Goal: Task Accomplishment & Management: Manage account settings

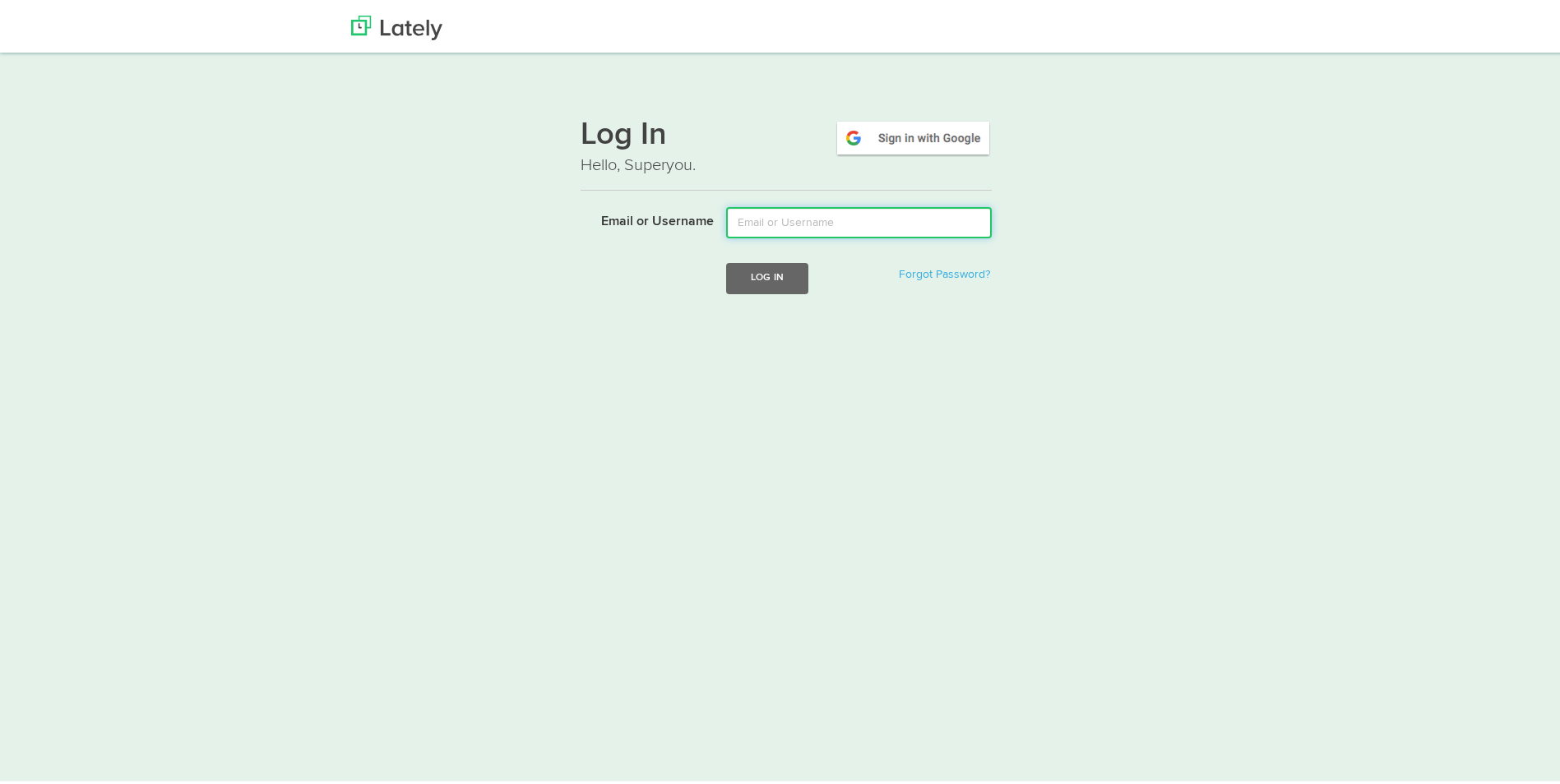
click at [798, 224] on input "Email or Username" at bounding box center [859, 220] width 266 height 31
type input "catalindanut@yahoo.de"
click at [913, 139] on img at bounding box center [913, 135] width 157 height 38
click at [791, 201] on div "Log In Hello, Superyou. Email or Username Log In Forgot Password? Login failed" at bounding box center [786, 224] width 411 height 249
click at [788, 219] on input "Email or Username" at bounding box center [859, 220] width 266 height 31
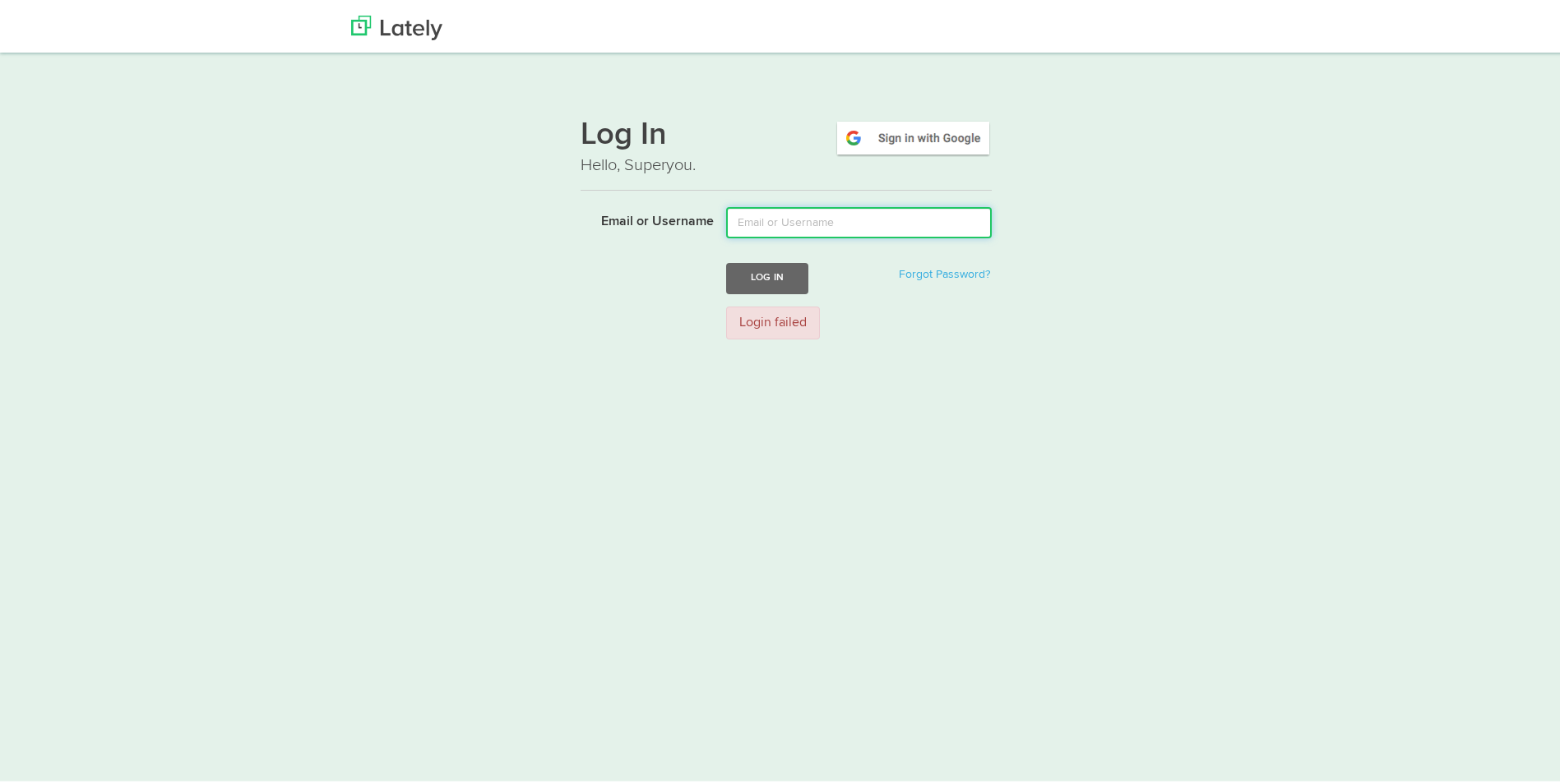
type input "catalindanut@yahoo.de"
click at [764, 278] on button "Log In" at bounding box center [768, 275] width 83 height 31
click at [891, 137] on img at bounding box center [913, 135] width 157 height 38
click at [765, 275] on button "Log In" at bounding box center [768, 275] width 83 height 31
click at [960, 273] on link "Forgot Password?" at bounding box center [944, 272] width 92 height 12
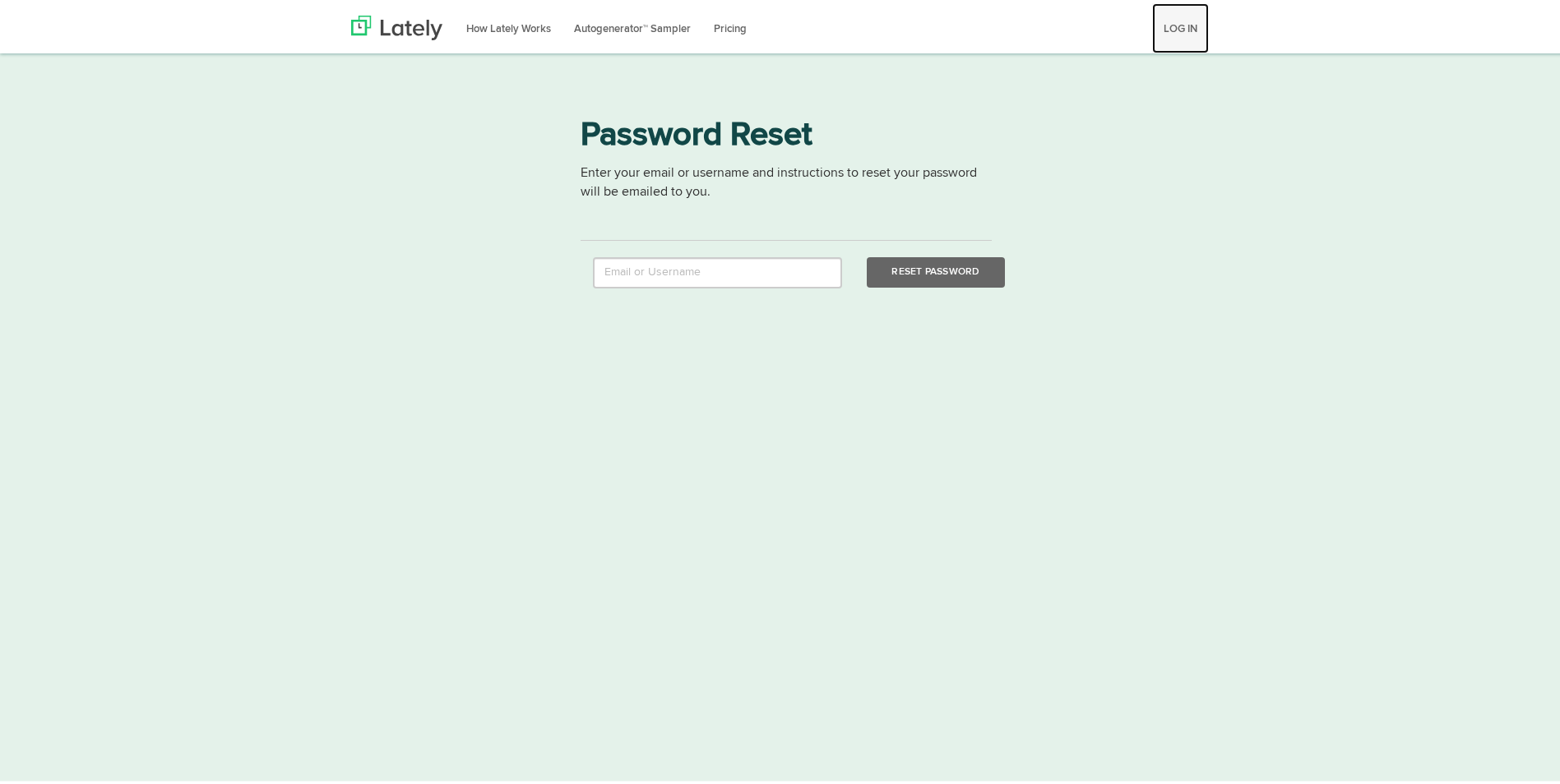
click at [1187, 25] on link "LOG IN" at bounding box center [1180, 25] width 57 height 50
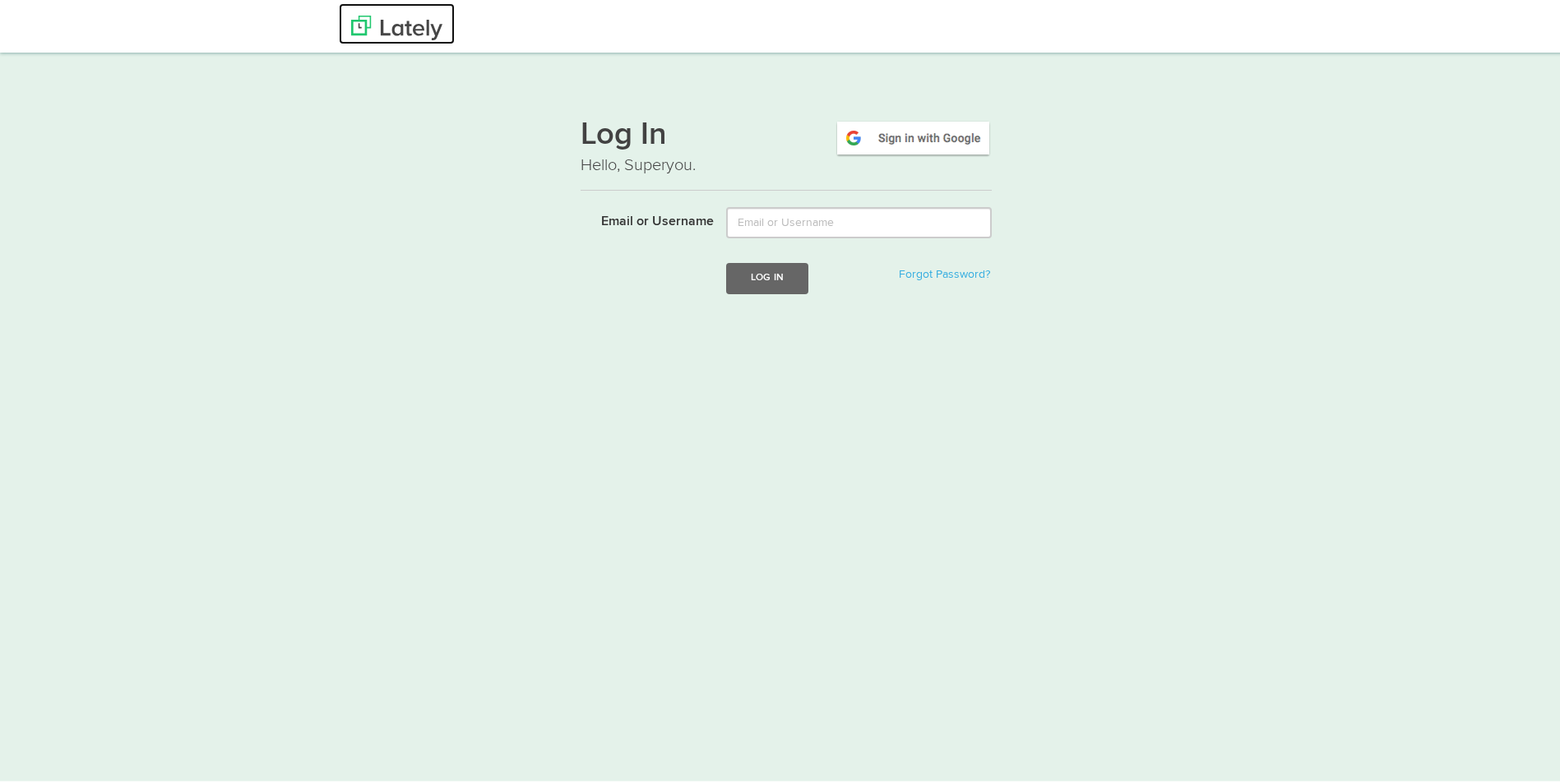
click at [419, 27] on img at bounding box center [396, 25] width 92 height 25
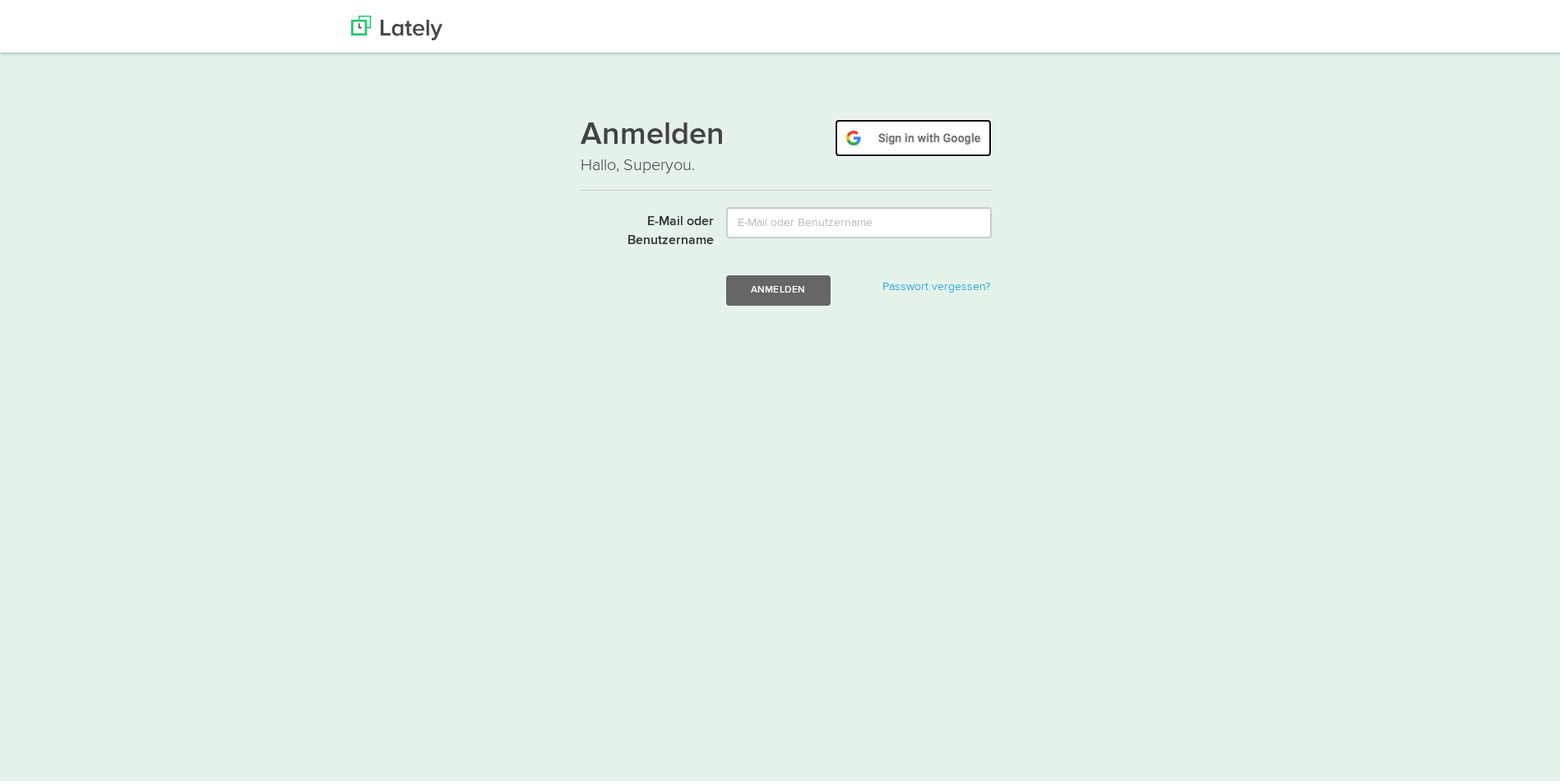
click at [919, 136] on img at bounding box center [913, 135] width 157 height 38
click at [777, 286] on button "Anmelden" at bounding box center [778, 287] width 105 height 31
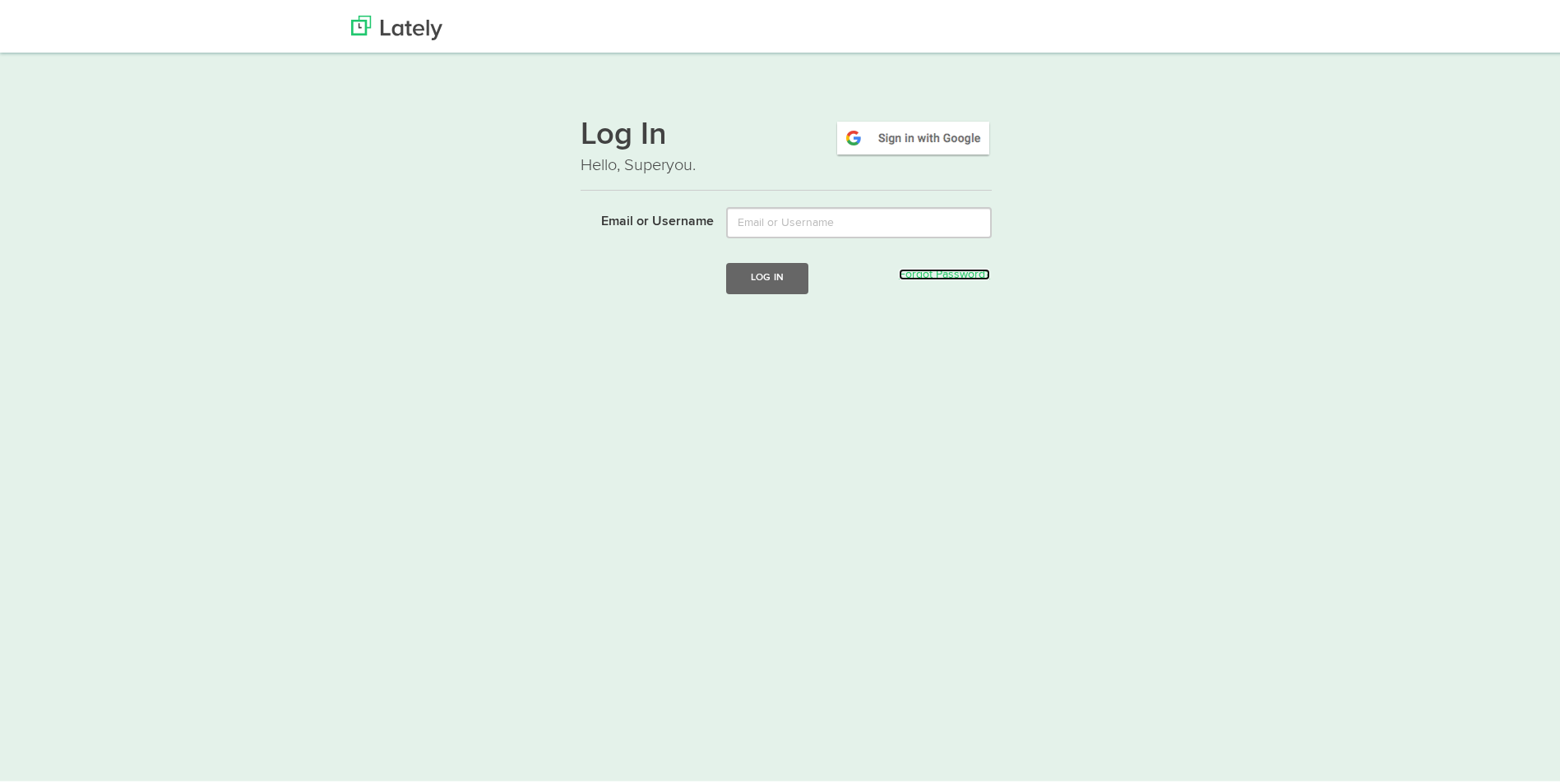
click at [942, 272] on link "Forgot Password?" at bounding box center [944, 272] width 92 height 12
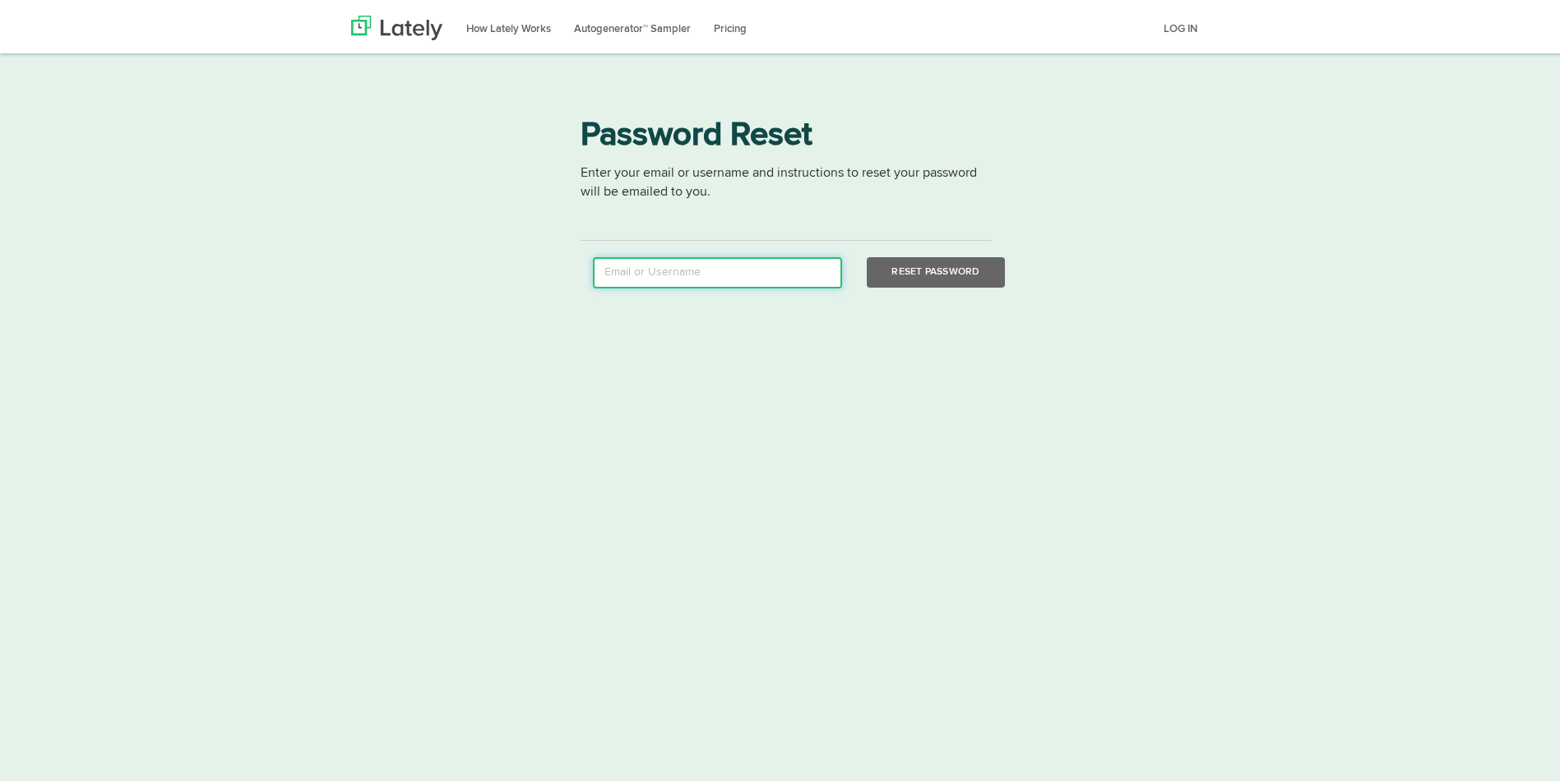
click at [740, 264] on input "email" at bounding box center [717, 270] width 249 height 31
type input "catalindanut@yahoo.de"
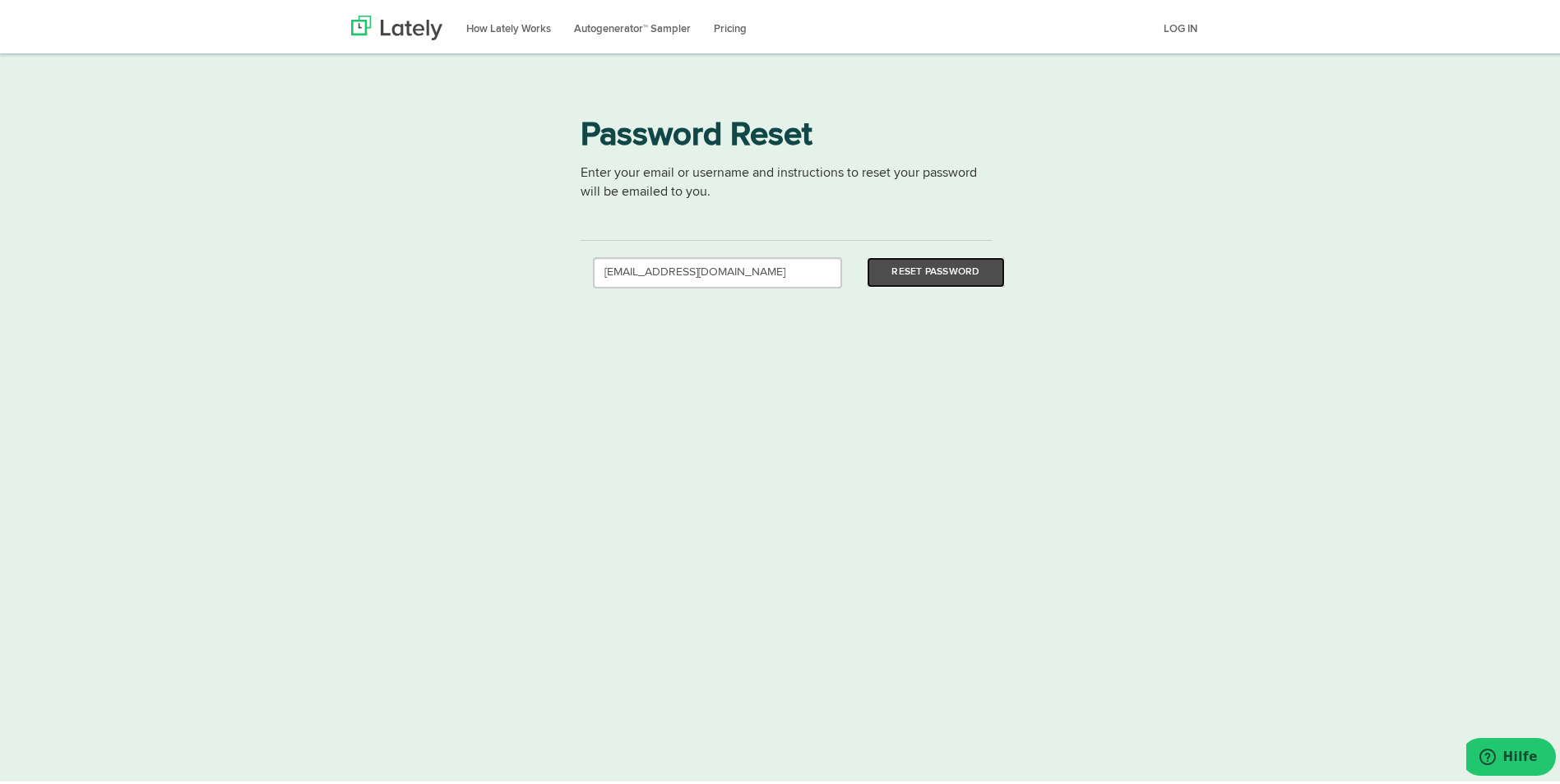
click at [903, 273] on button "Reset Password" at bounding box center [935, 269] width 137 height 31
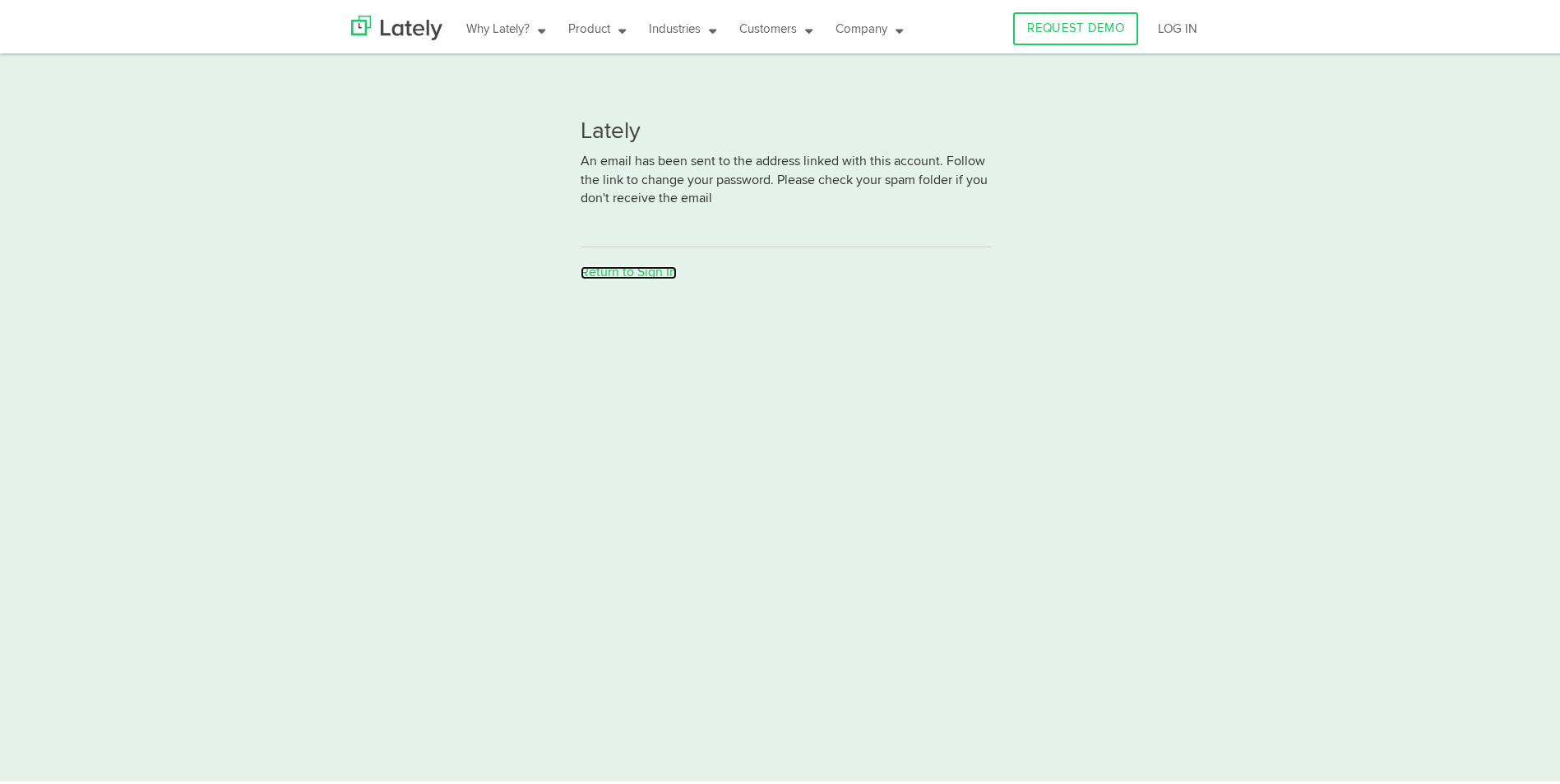
click at [625, 267] on link "Return to Sign In" at bounding box center [628, 270] width 97 height 13
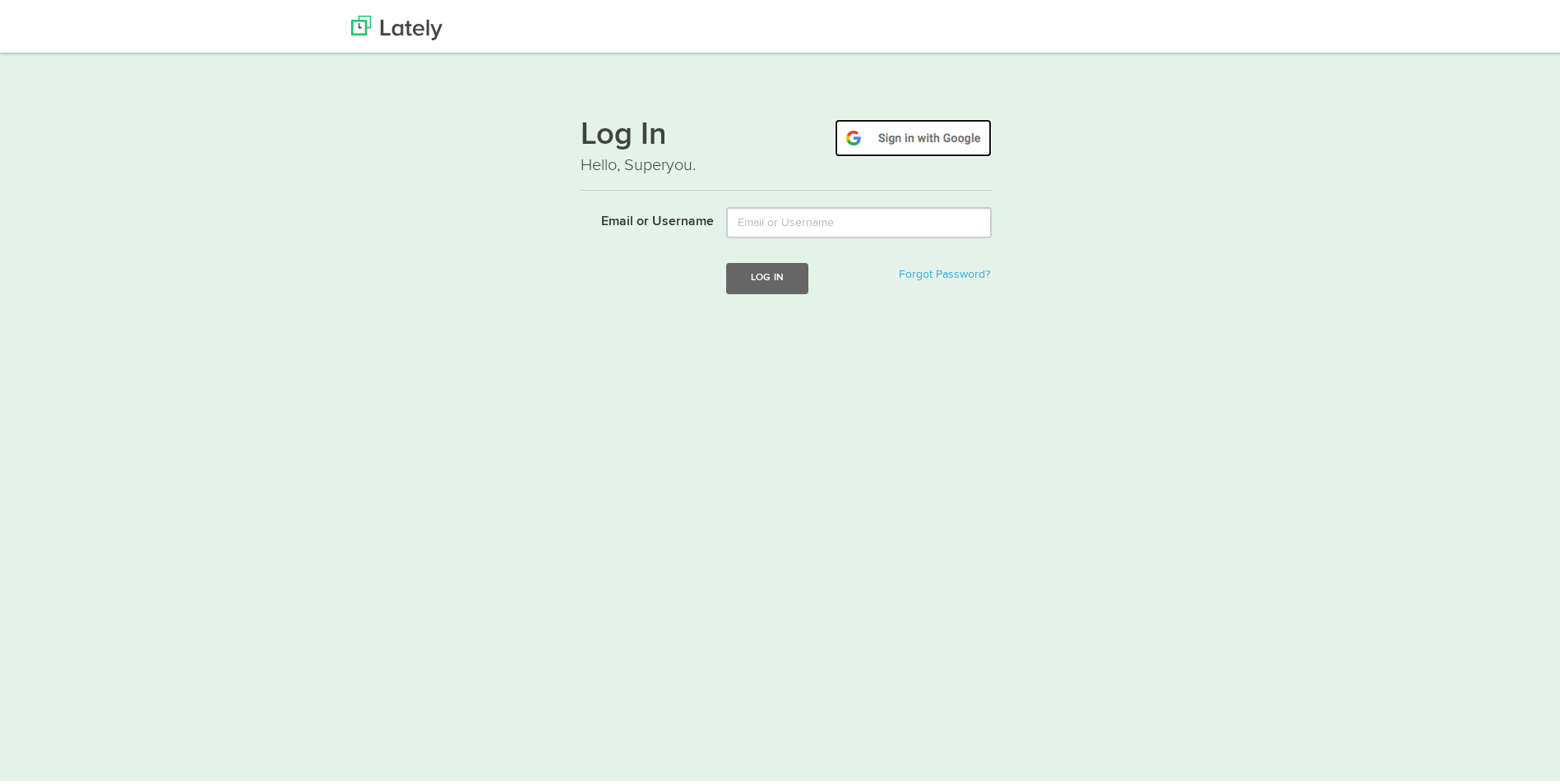
click at [932, 138] on img at bounding box center [913, 135] width 157 height 38
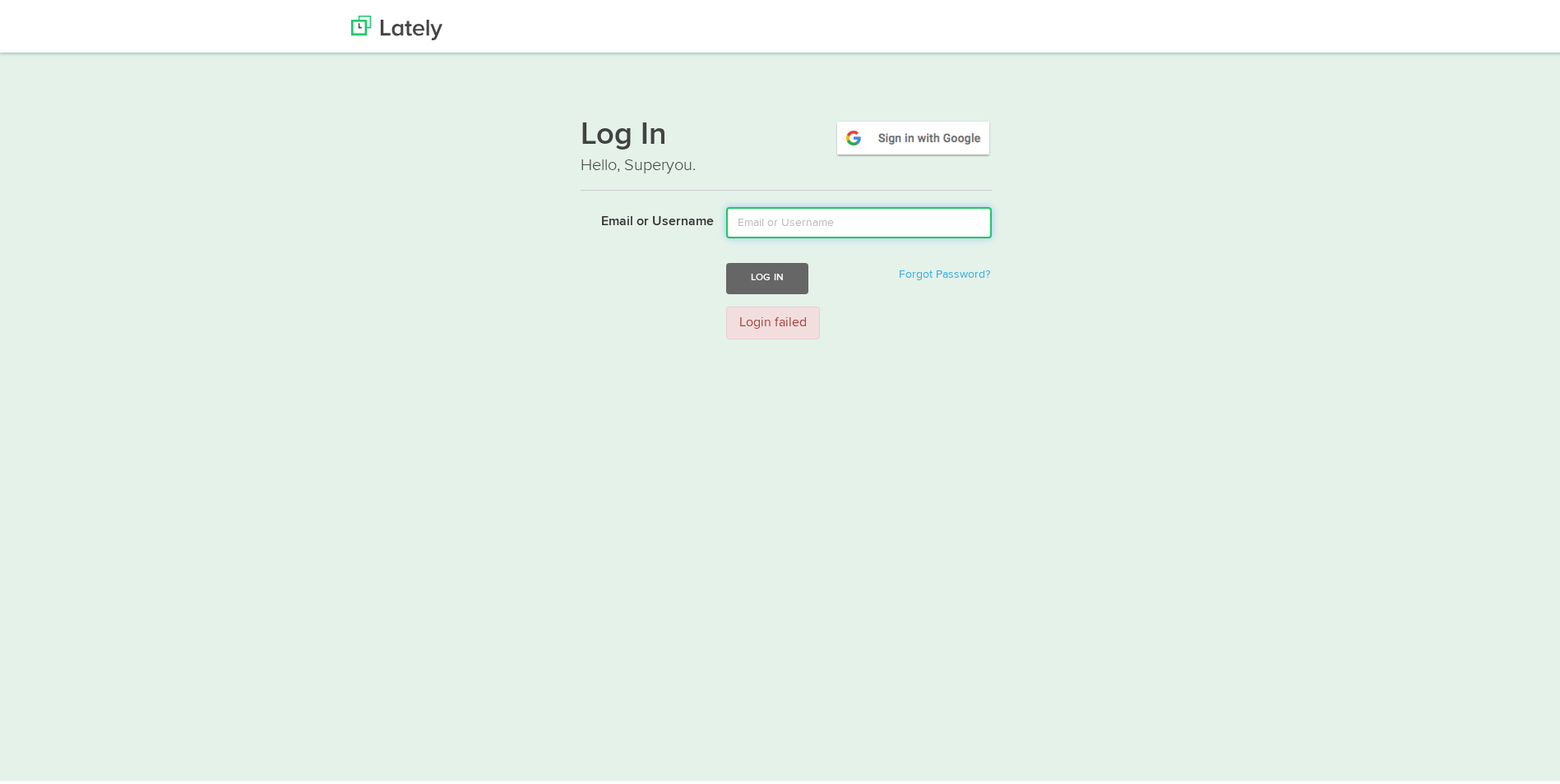
click at [851, 212] on input "Email or Username" at bounding box center [859, 220] width 266 height 31
type input "[EMAIL_ADDRESS][DOMAIN_NAME]"
